Goal: Information Seeking & Learning: Learn about a topic

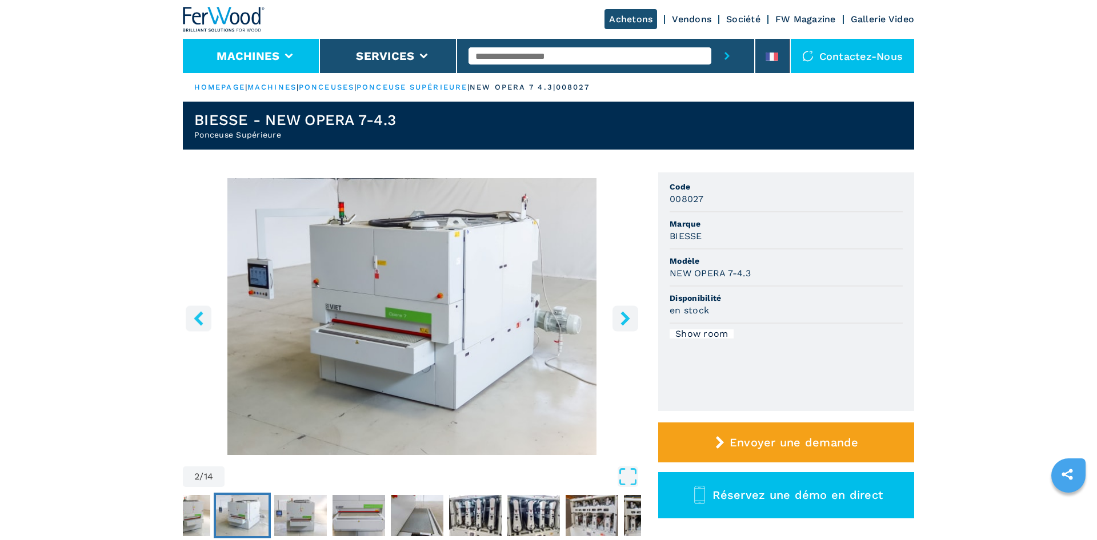
click at [294, 50] on li "Machines" at bounding box center [251, 56] width 137 height 34
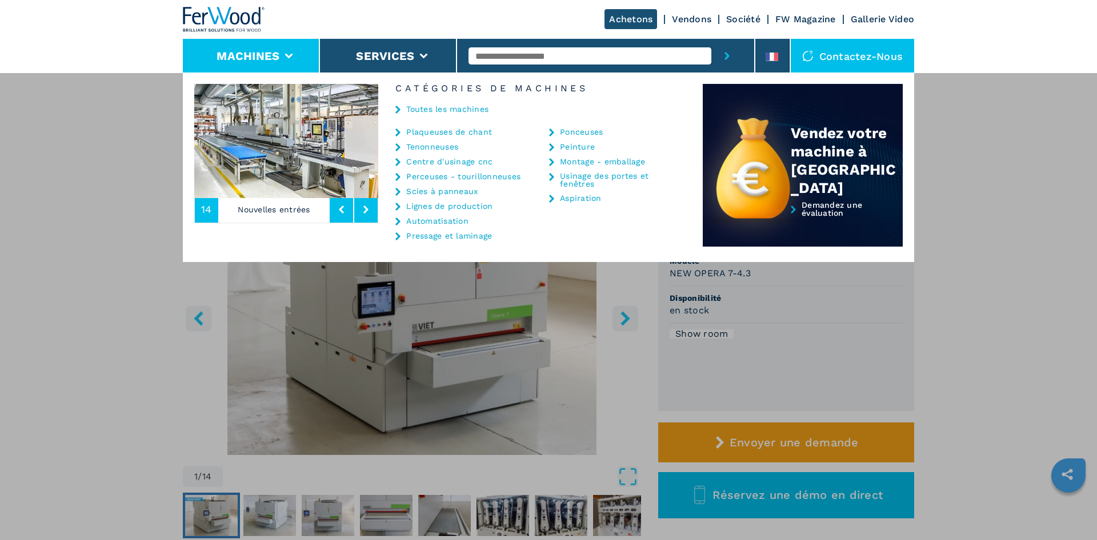
click at [580, 132] on link "Ponceuses" at bounding box center [581, 132] width 43 height 8
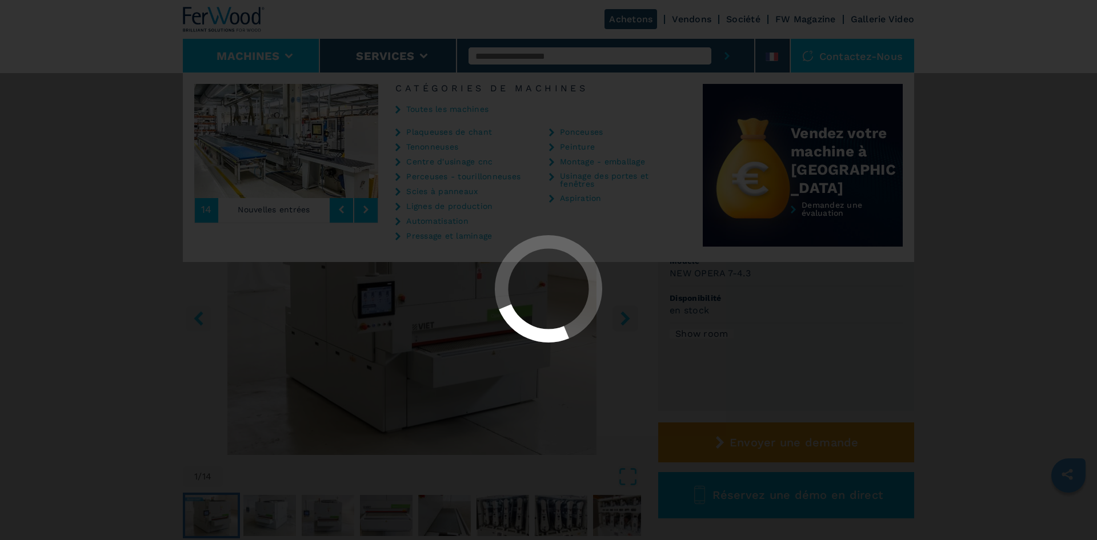
select select "*********"
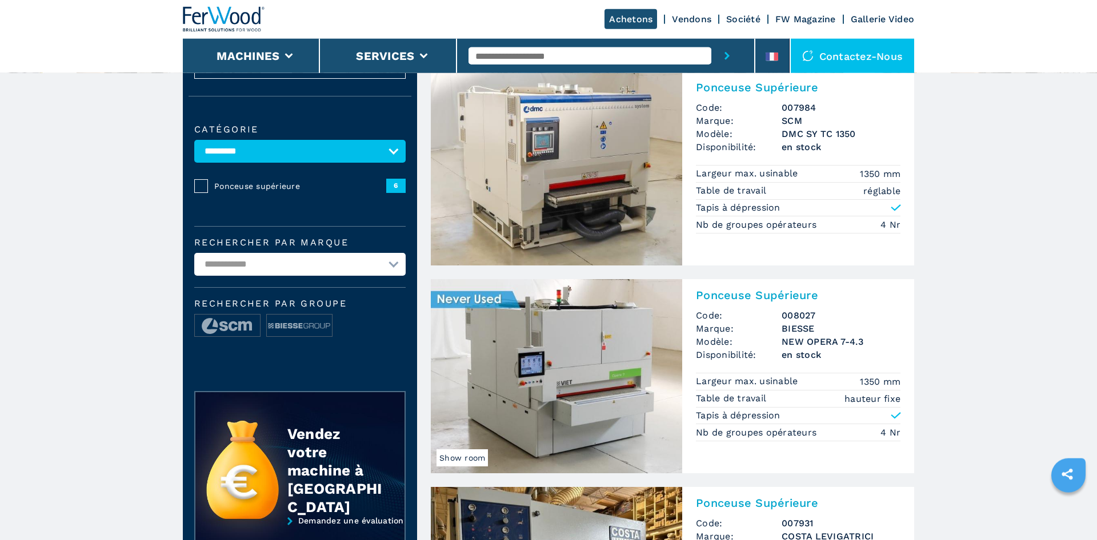
scroll to position [58, 0]
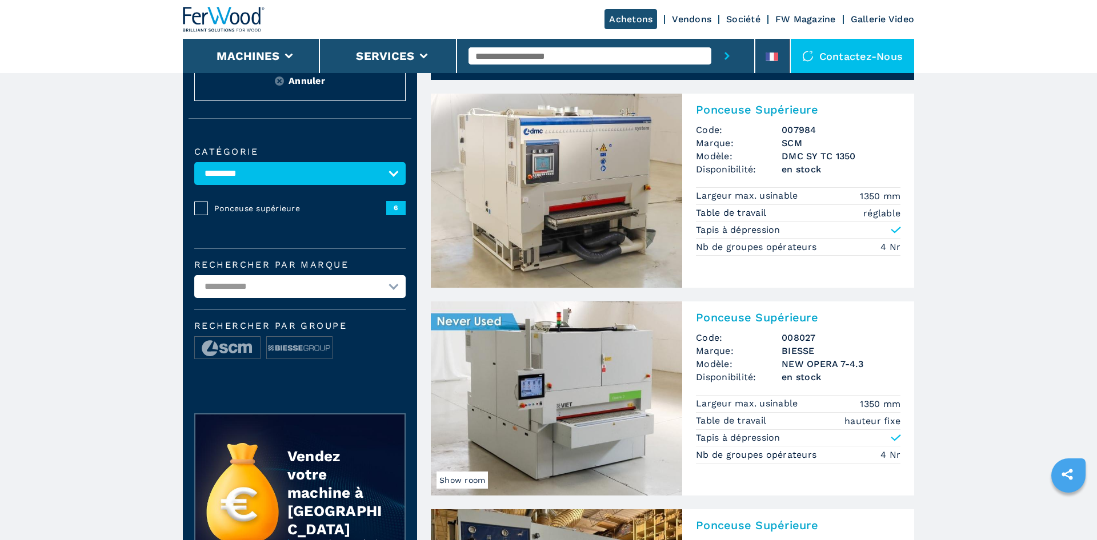
click at [562, 197] on img at bounding box center [556, 191] width 251 height 194
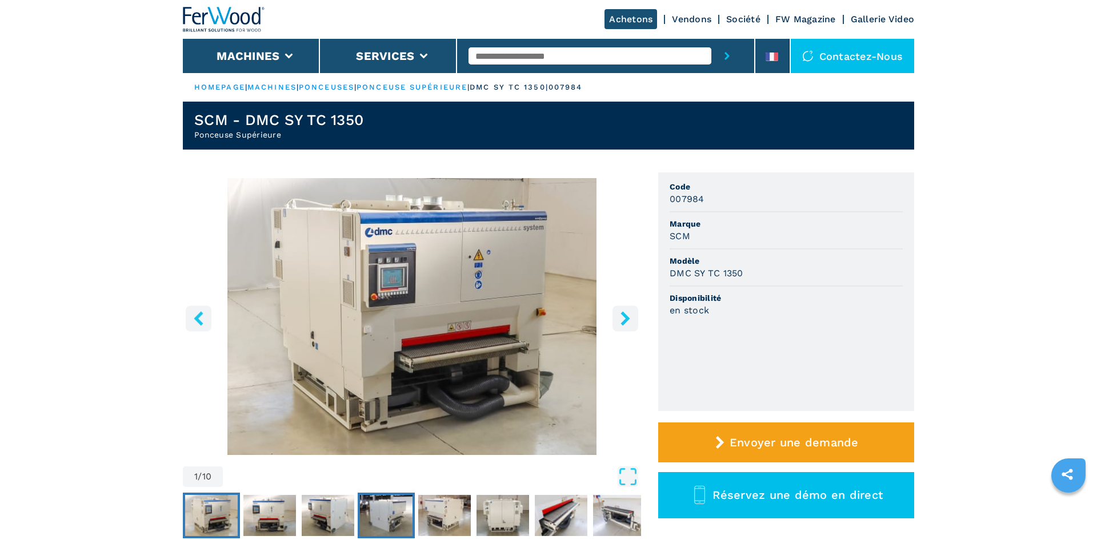
click at [398, 520] on img "Go to Slide 4" at bounding box center [386, 515] width 53 height 41
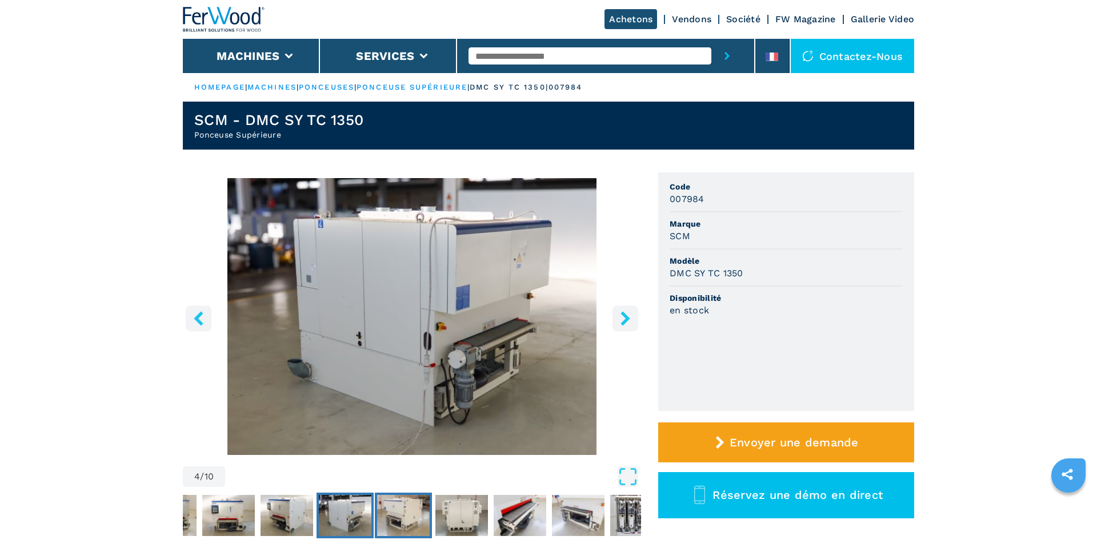
click at [405, 519] on img "Go to Slide 5" at bounding box center [403, 515] width 53 height 41
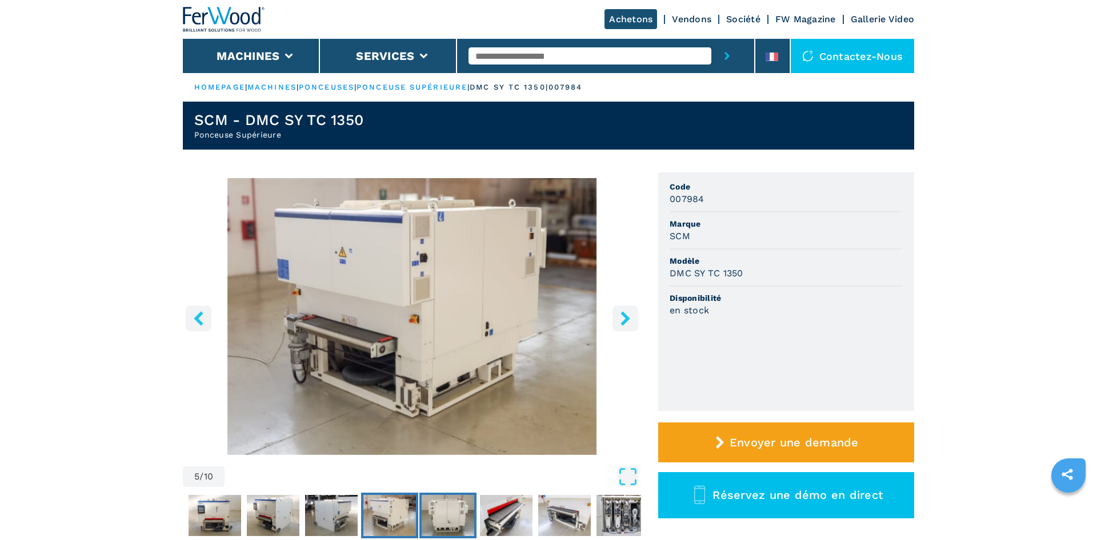
click at [455, 520] on img "Go to Slide 6" at bounding box center [448, 515] width 53 height 41
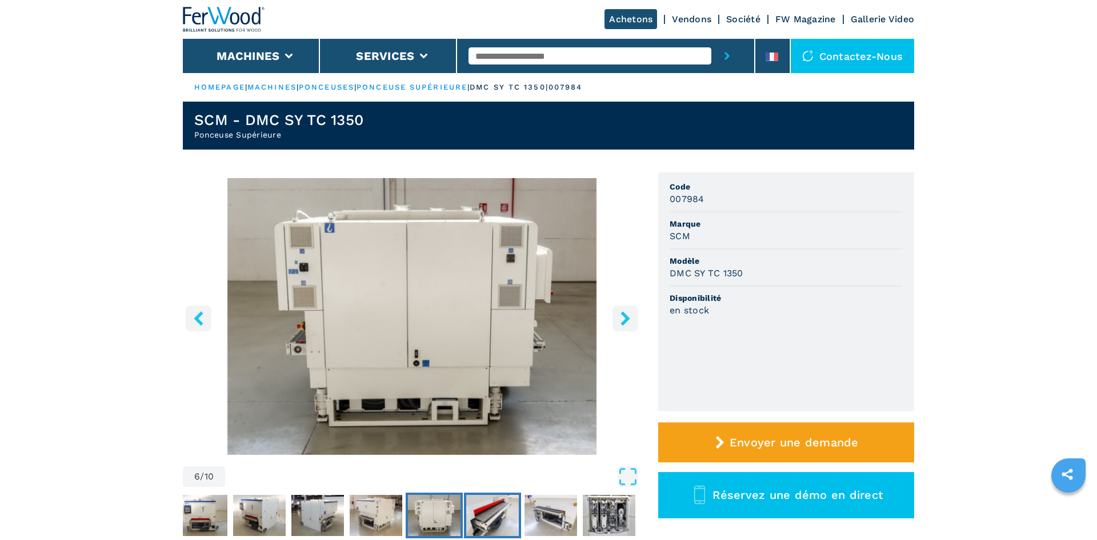
click at [486, 519] on img "Go to Slide 7" at bounding box center [492, 515] width 53 height 41
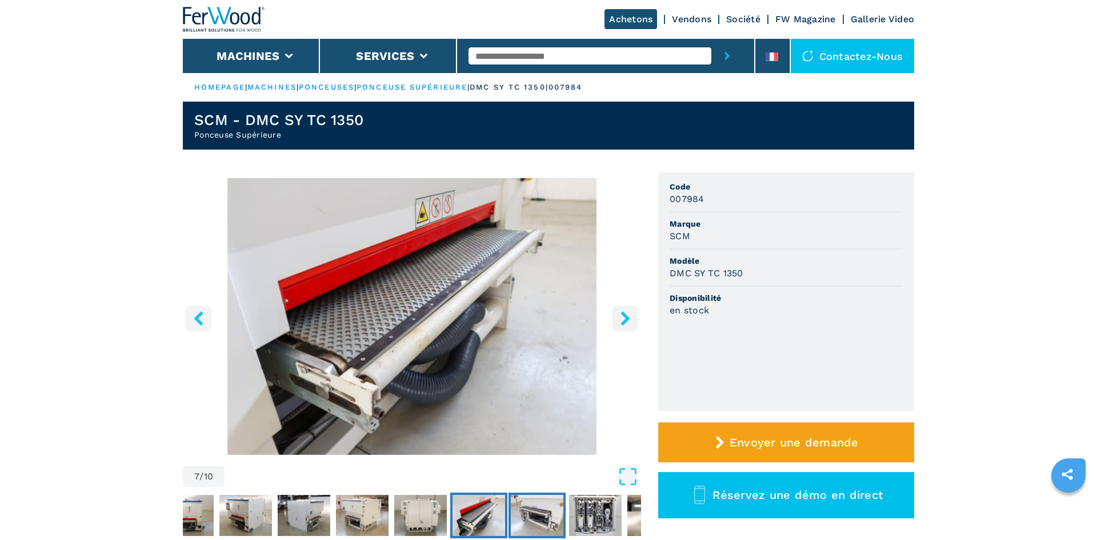
click at [520, 519] on img "Go to Slide 8" at bounding box center [537, 515] width 53 height 41
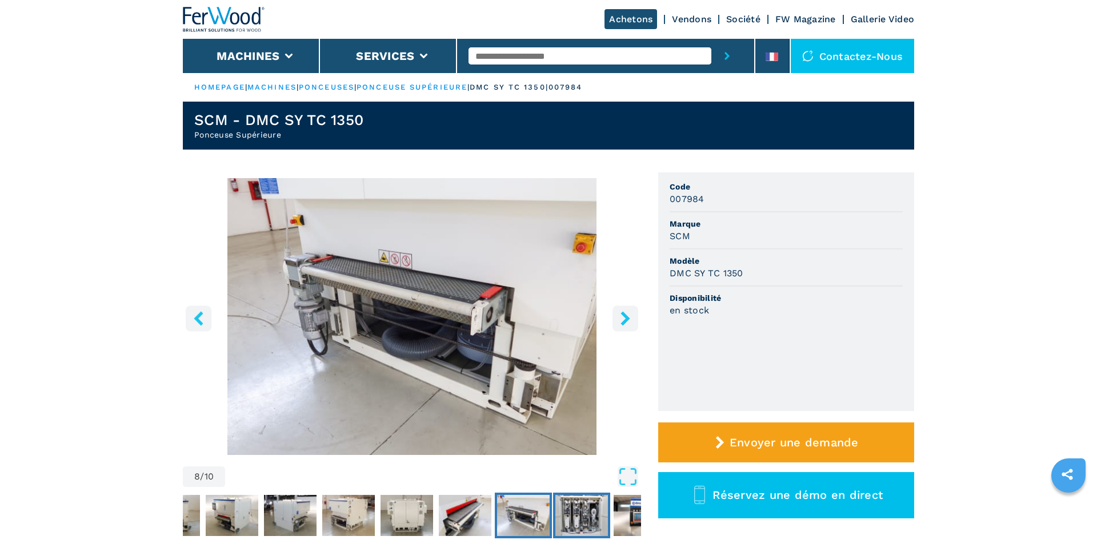
click at [579, 520] on img "Go to Slide 9" at bounding box center [581, 515] width 53 height 41
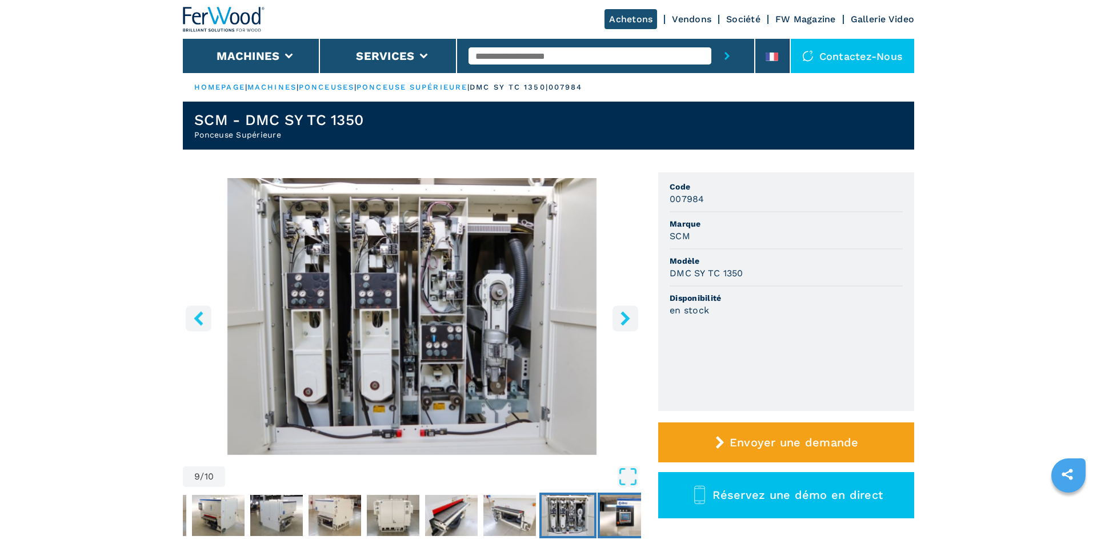
click at [618, 520] on img "Go to Slide 10" at bounding box center [626, 515] width 53 height 41
